Goal: Task Accomplishment & Management: Use online tool/utility

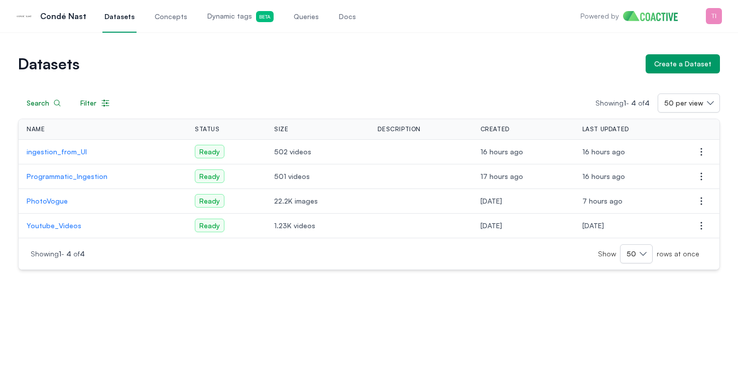
click at [304, 19] on span "Queries" at bounding box center [306, 17] width 25 height 10
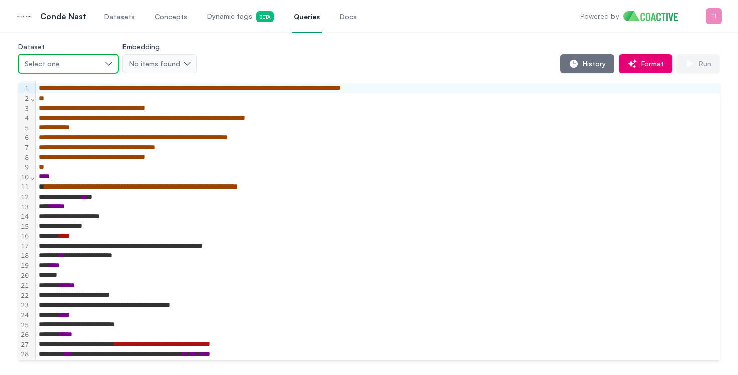
click at [102, 68] on button "Select one" at bounding box center [68, 63] width 100 height 19
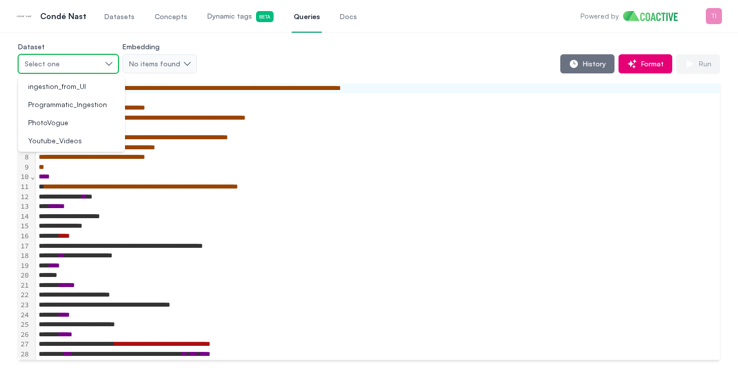
click at [107, 63] on button "Select one" at bounding box center [68, 63] width 100 height 19
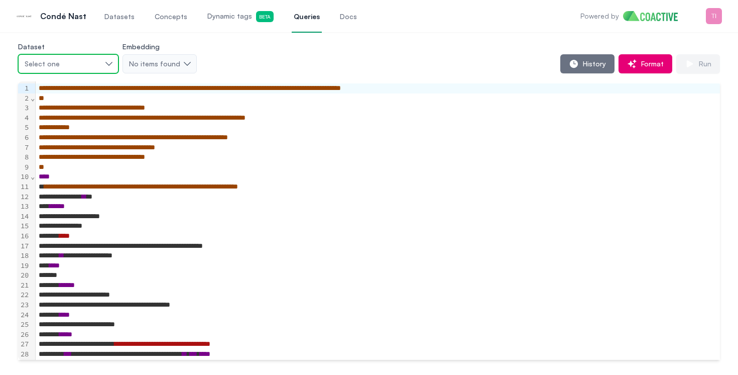
click at [112, 62] on button "Select one" at bounding box center [68, 63] width 100 height 19
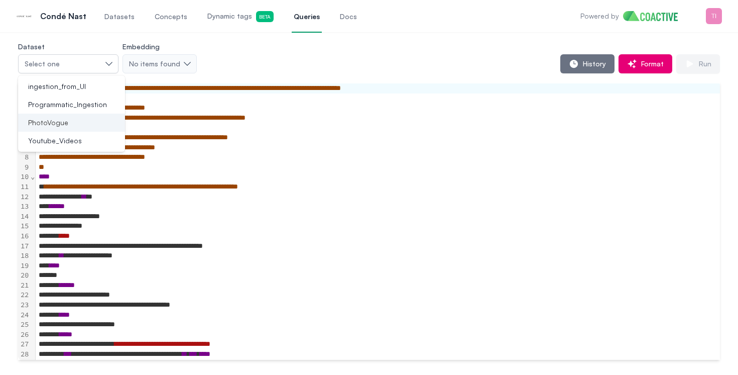
click at [85, 125] on div "PhotoVogue" at bounding box center [65, 122] width 83 height 10
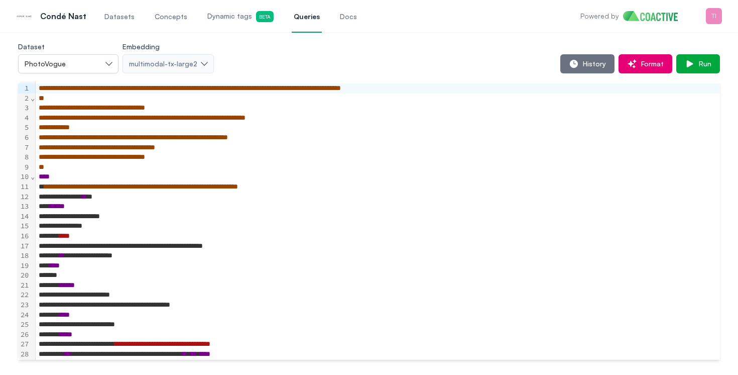
click at [600, 51] on div "Dataset PhotoVogue Embedding multimodal-tx-large2 History Format Run" at bounding box center [369, 56] width 702 height 33
click at [588, 62] on span "History" at bounding box center [592, 64] width 27 height 10
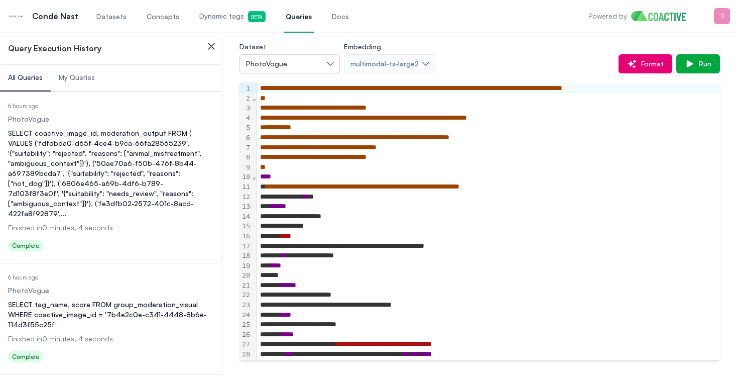
click at [142, 148] on div "SELECT coactive_image_id, moderation_output FROM ( VALUES ('fdfdbda0-d65f-4ce4-…" at bounding box center [110, 173] width 205 height 90
